Goal: Transaction & Acquisition: Purchase product/service

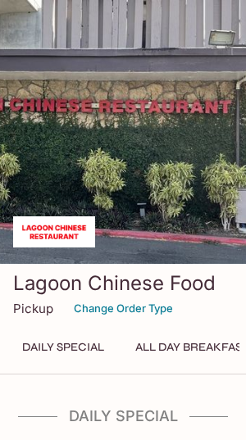
click at [51, 359] on button "Daily Special" at bounding box center [63, 347] width 100 height 23
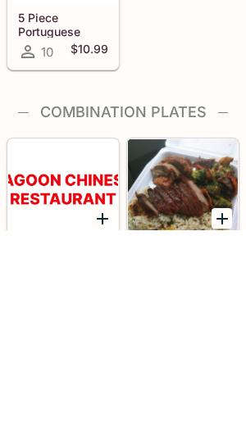
scroll to position [732, 0]
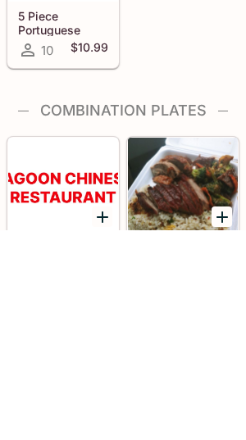
click at [160, 347] on div at bounding box center [183, 396] width 110 height 98
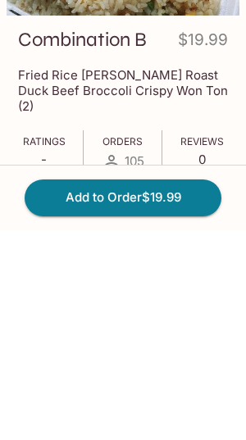
scroll to position [140, 0]
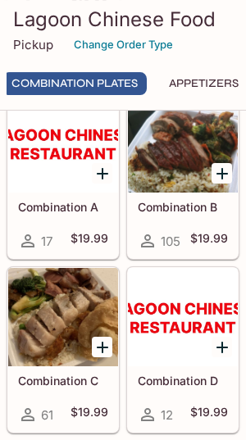
scroll to position [984, 0]
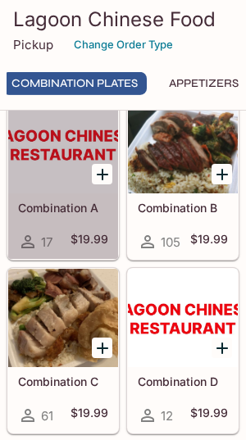
click at [42, 193] on div at bounding box center [63, 144] width 110 height 98
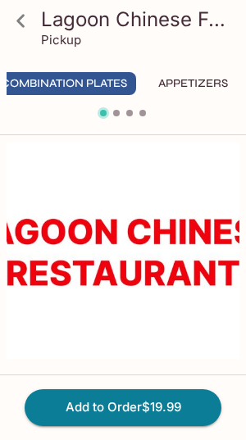
scroll to position [0, 277]
click at [43, 75] on button "Combination Plates" at bounding box center [65, 83] width 144 height 23
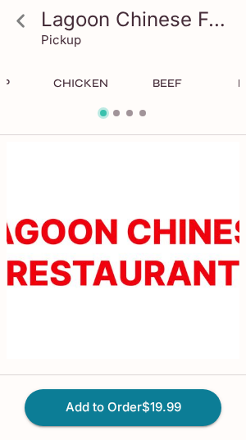
scroll to position [0, 585]
click at [68, 83] on button "Chicken" at bounding box center [67, 83] width 74 height 23
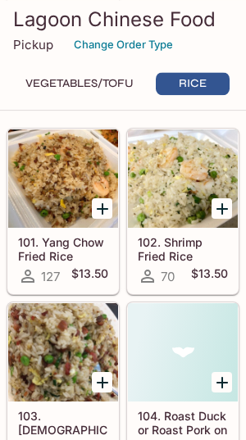
scroll to position [10927, 0]
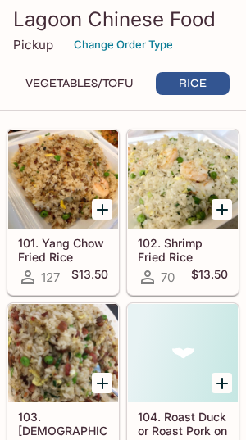
click at [29, 193] on div at bounding box center [63, 179] width 110 height 98
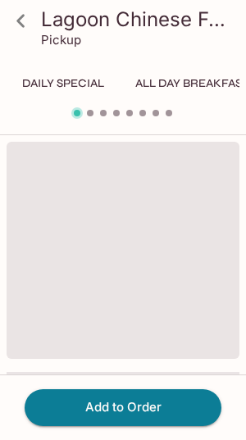
scroll to position [0, 1269]
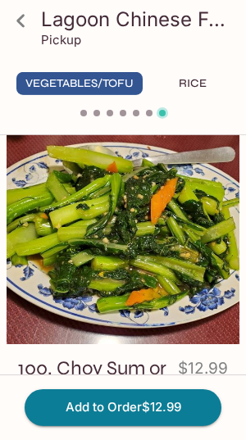
click at [17, 19] on icon at bounding box center [21, 21] width 29 height 29
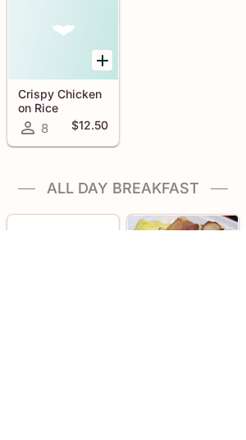
scroll to position [0, 5]
